Goal: Transaction & Acquisition: Purchase product/service

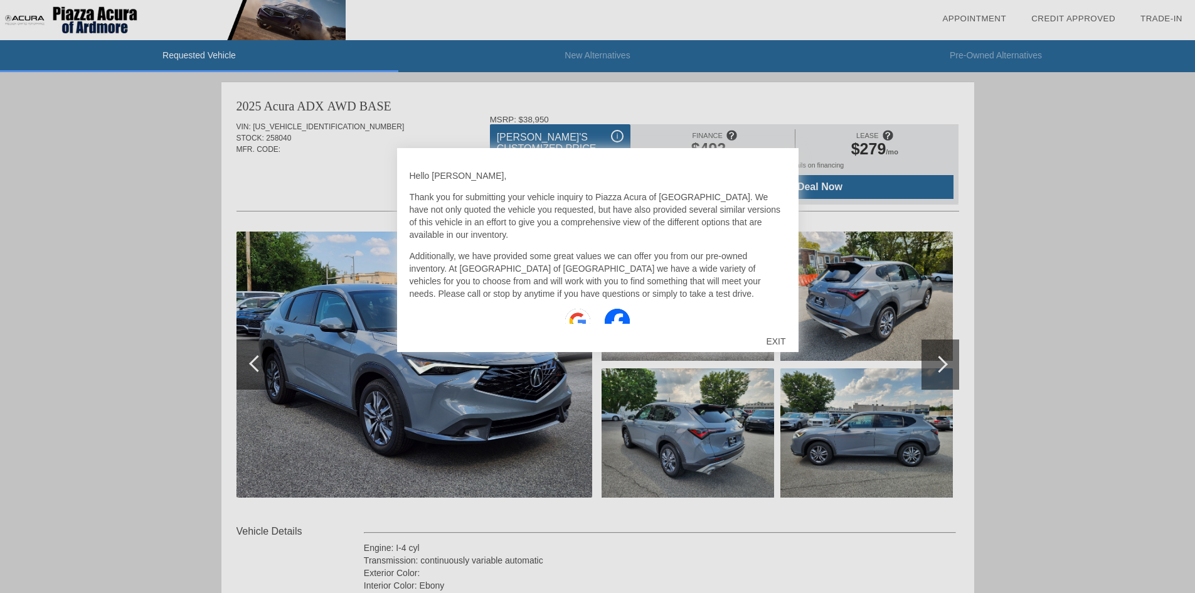
click at [775, 339] on div "EXIT" at bounding box center [776, 341] width 45 height 38
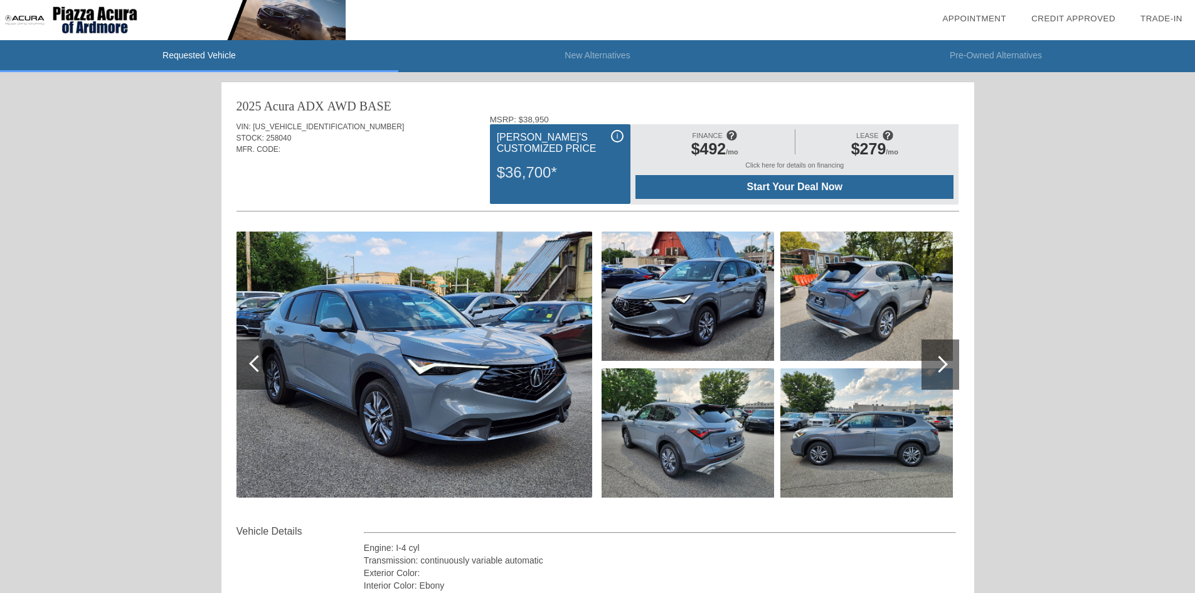
click at [792, 186] on span "Start Your Deal Now" at bounding box center [794, 186] width 287 height 11
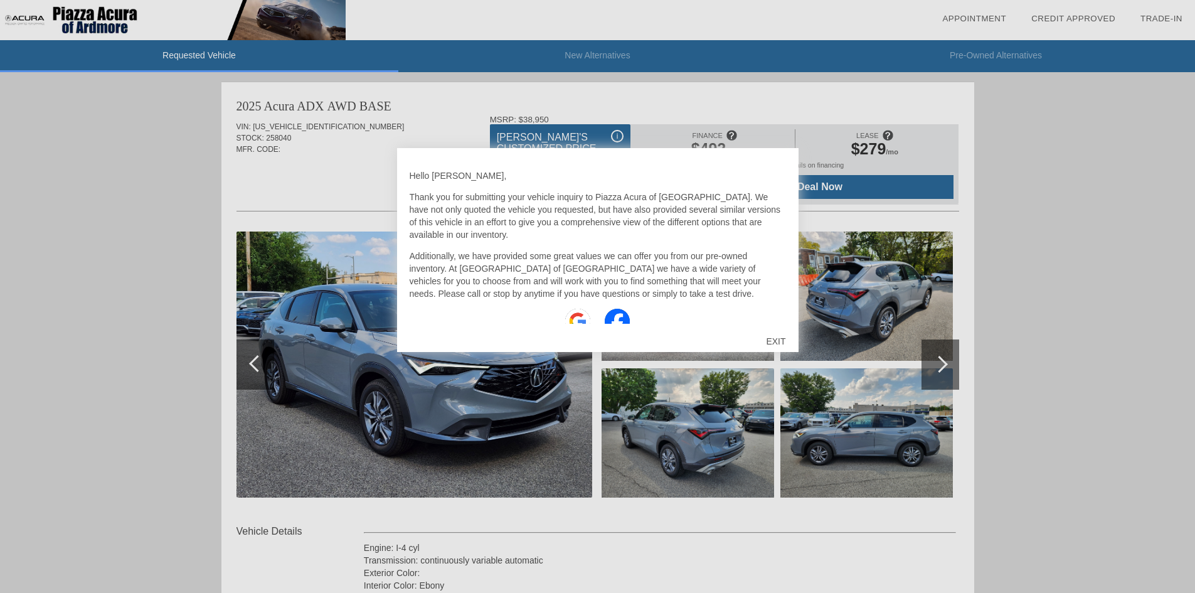
click at [778, 336] on div "EXIT" at bounding box center [776, 341] width 45 height 38
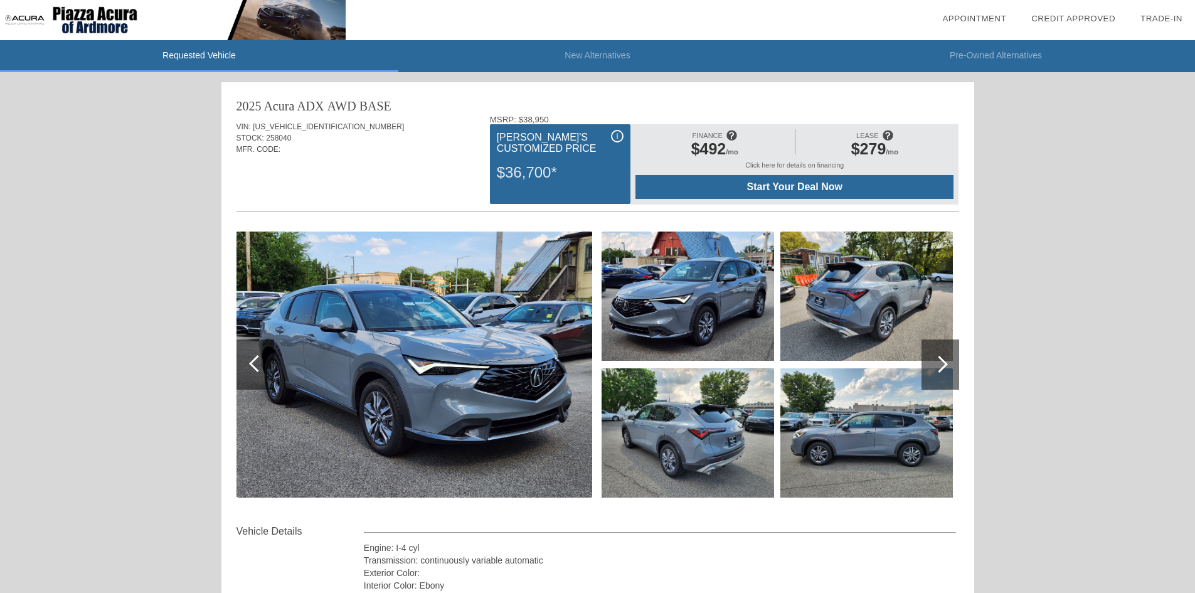
click at [828, 181] on span "Start Your Deal Now" at bounding box center [794, 186] width 287 height 11
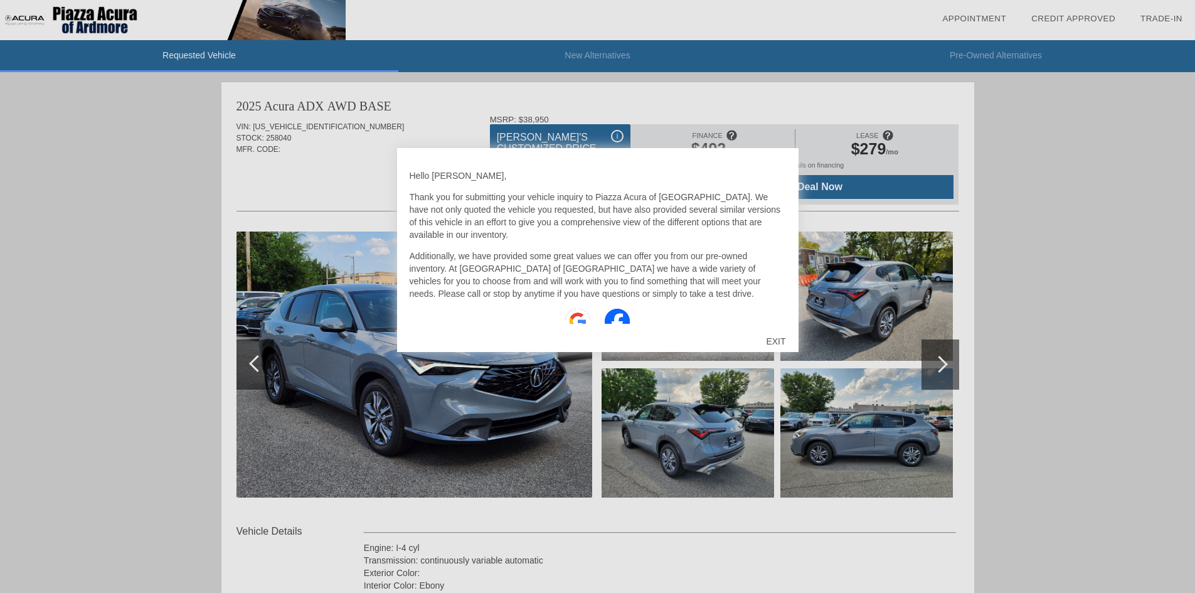
click at [786, 337] on div "EXIT" at bounding box center [776, 341] width 45 height 38
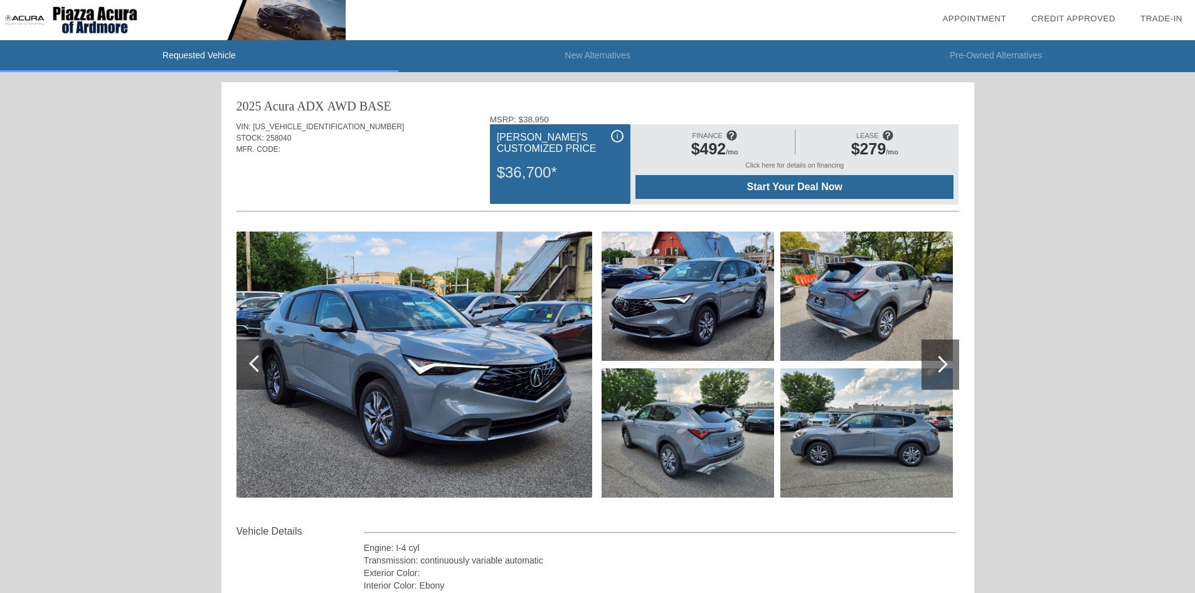
click at [844, 189] on span "Start Your Deal Now" at bounding box center [794, 186] width 287 height 11
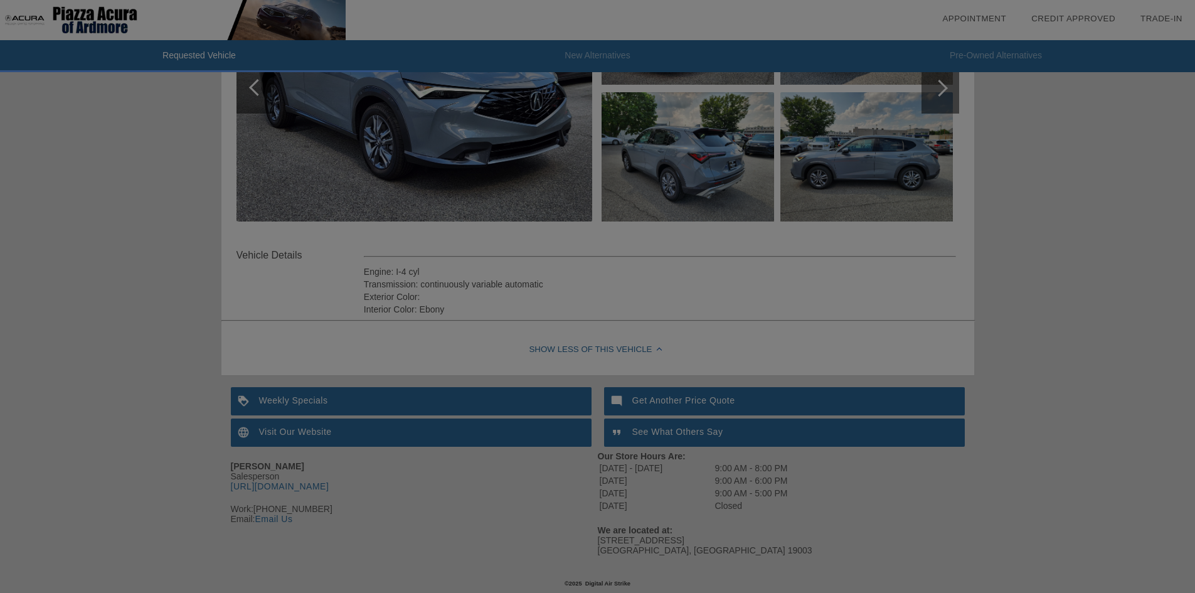
scroll to position [151, 0]
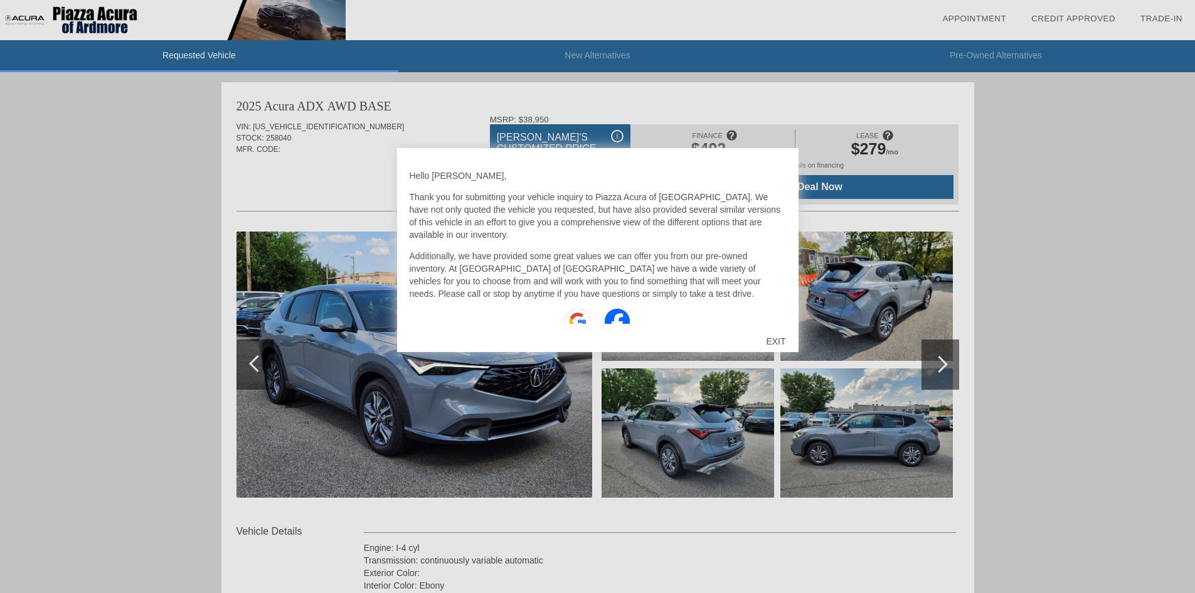
click at [780, 336] on div "EXIT" at bounding box center [776, 341] width 45 height 38
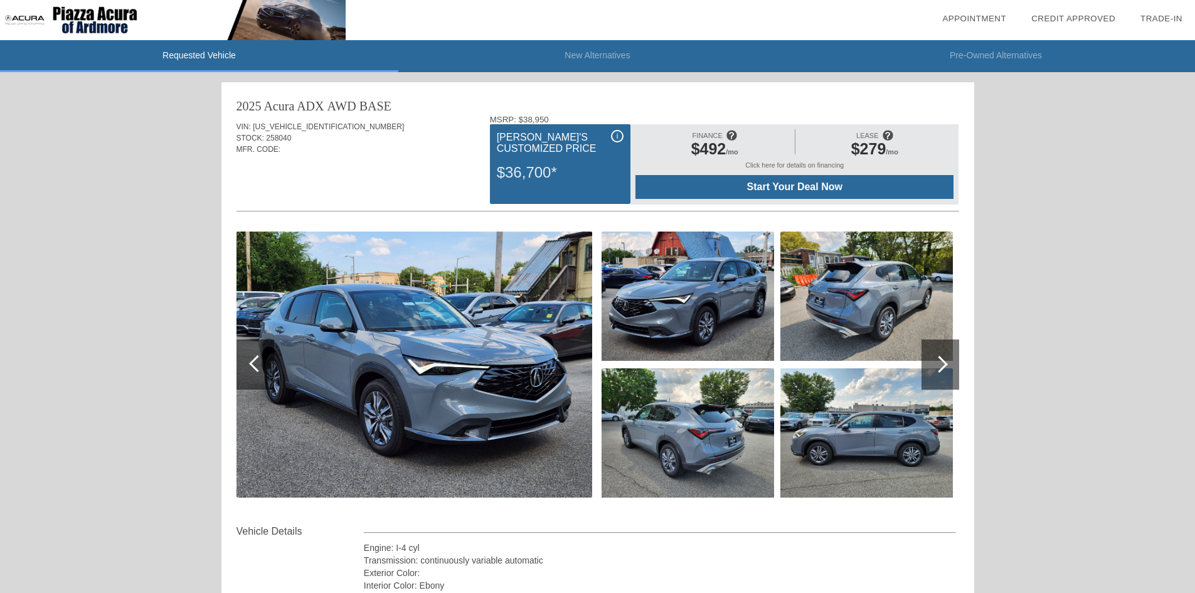
click at [809, 184] on span "Start Your Deal Now" at bounding box center [794, 186] width 287 height 11
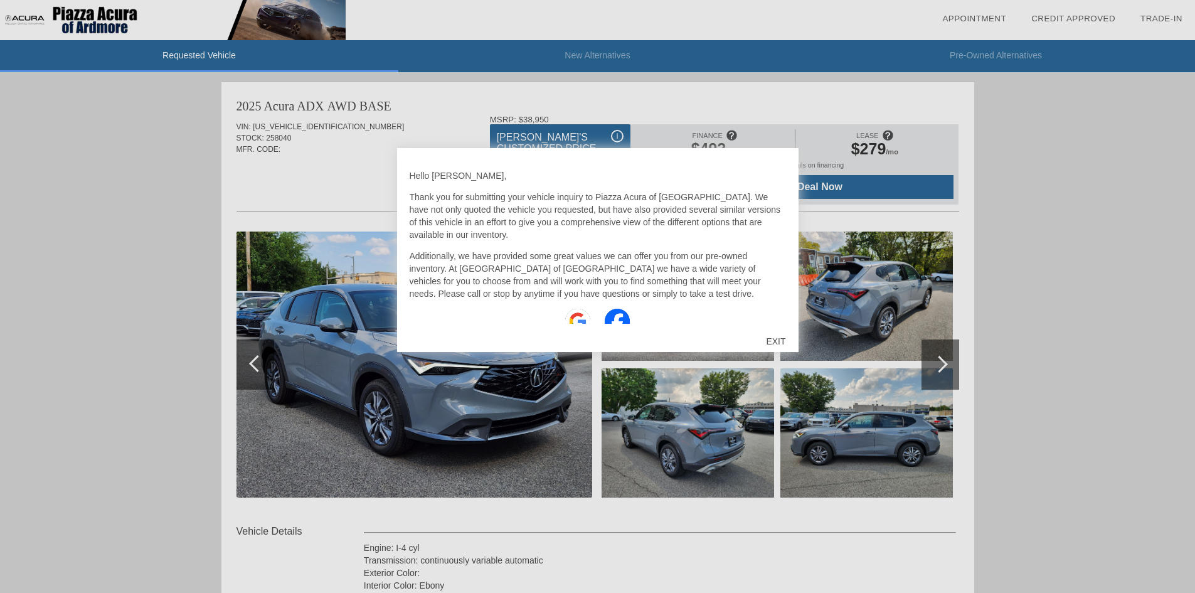
scroll to position [13, 0]
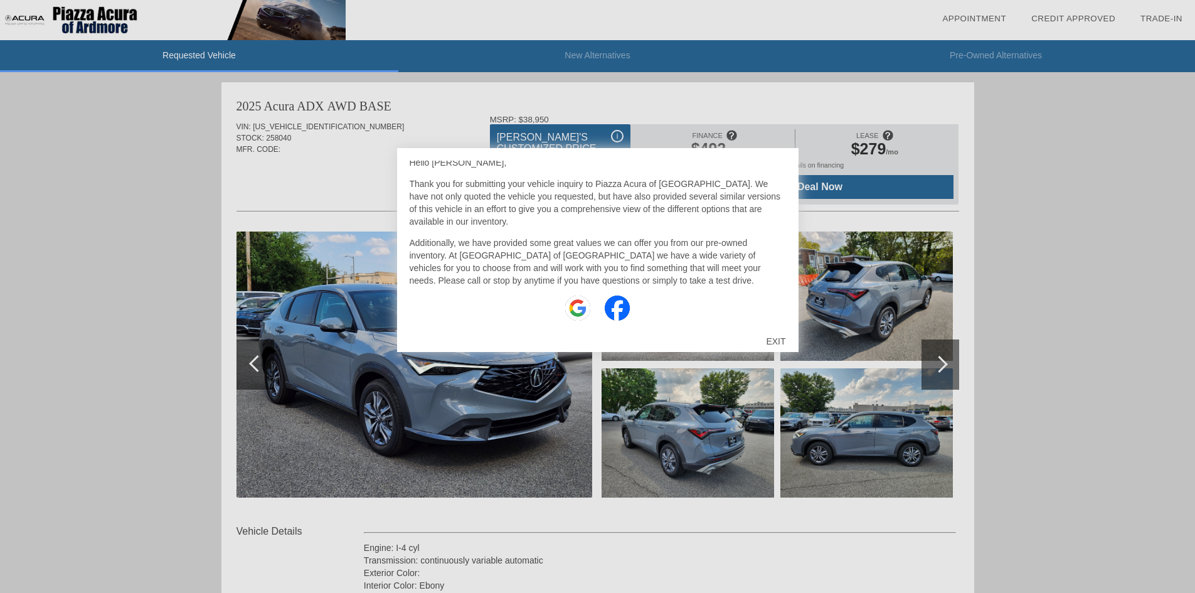
click at [777, 340] on div "EXIT" at bounding box center [776, 341] width 45 height 38
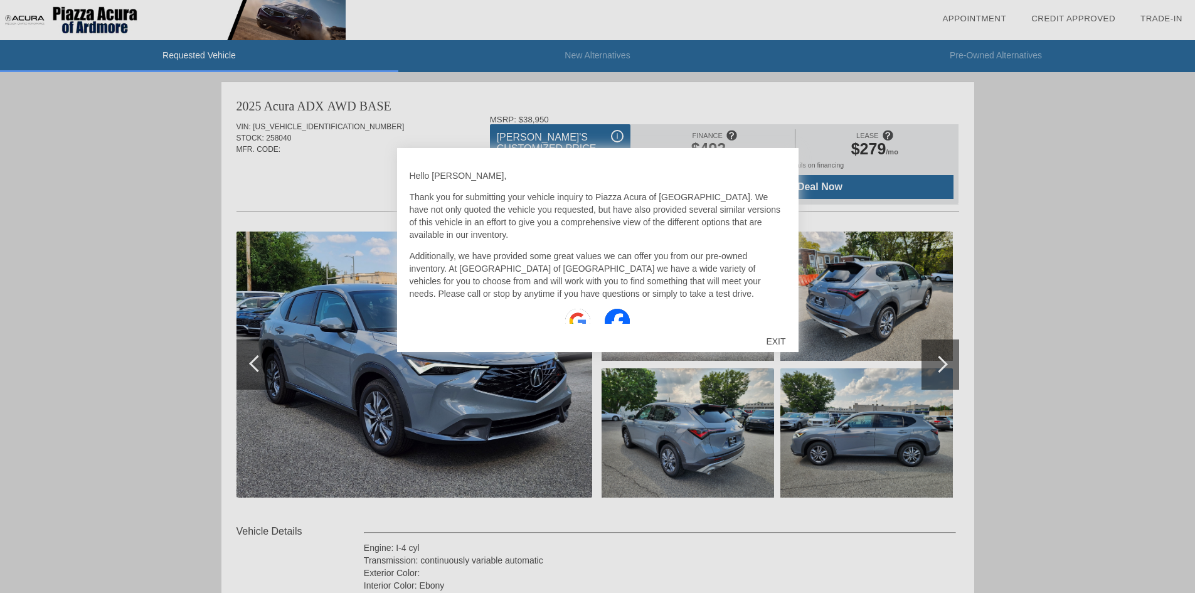
click at [774, 340] on div "EXIT" at bounding box center [776, 341] width 45 height 38
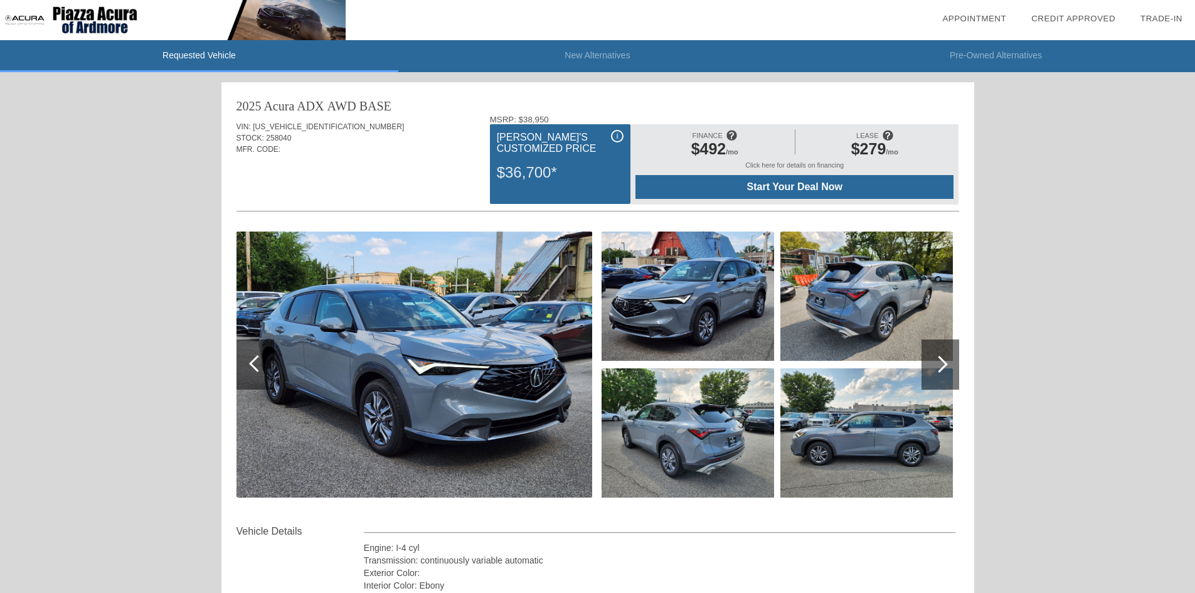
click at [823, 185] on span "Start Your Deal Now" at bounding box center [794, 186] width 287 height 11
